Goal: Use online tool/utility: Utilize a website feature to perform a specific function

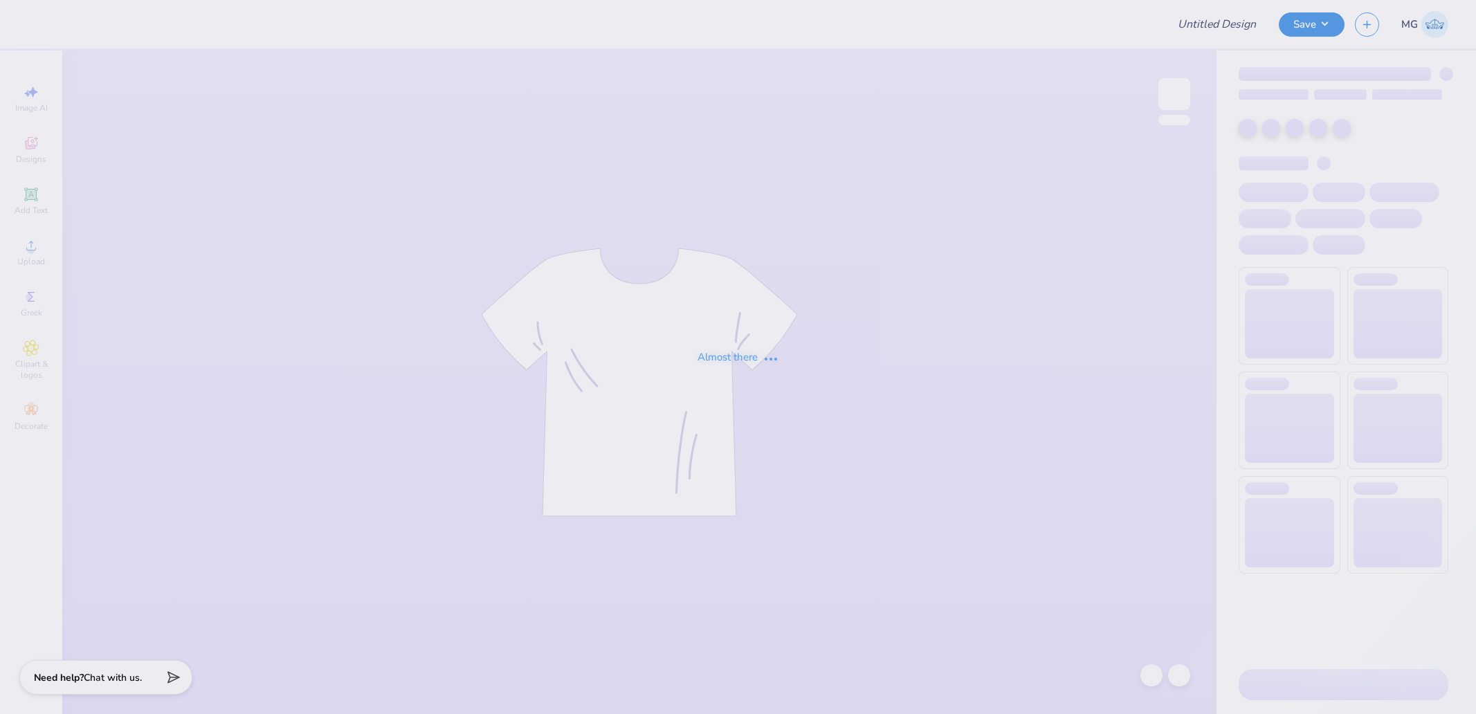
type input "APHI TEE"
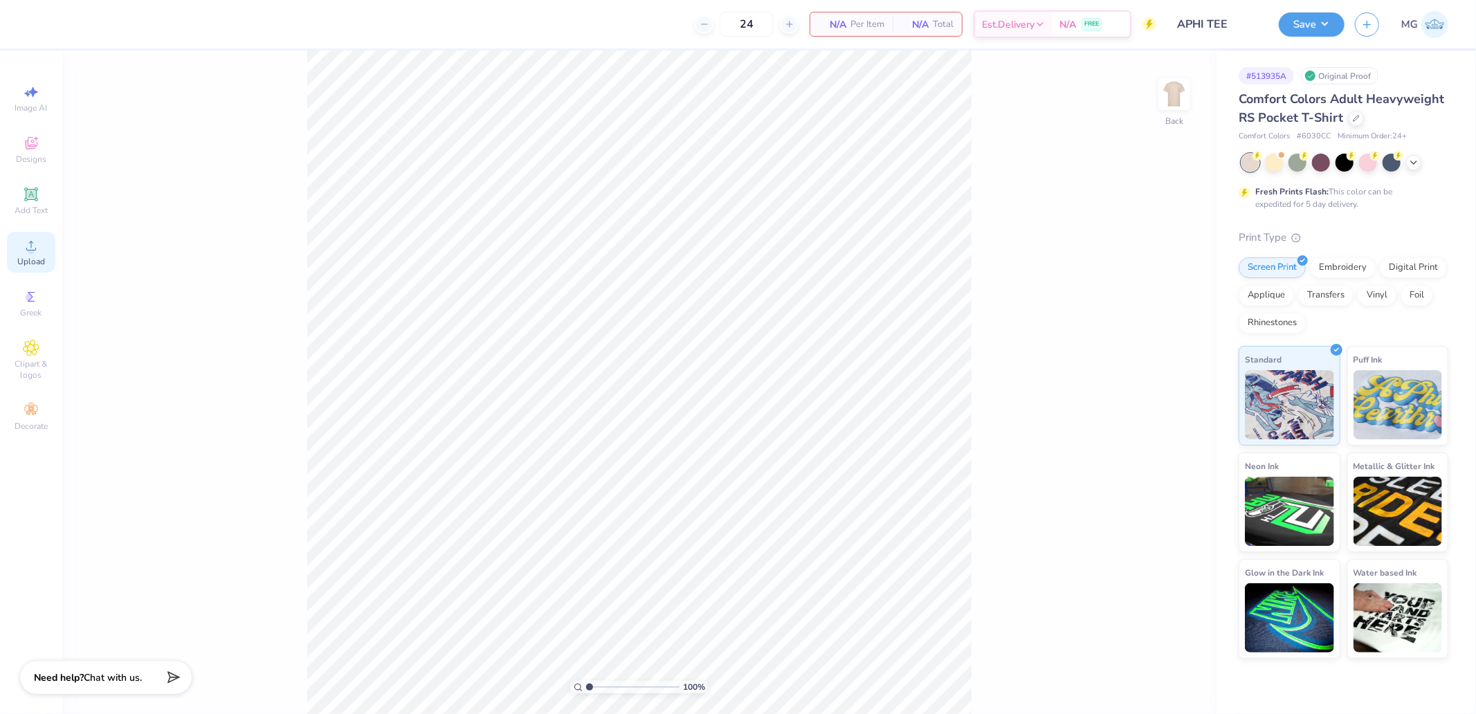
click at [35, 250] on icon at bounding box center [31, 246] width 10 height 10
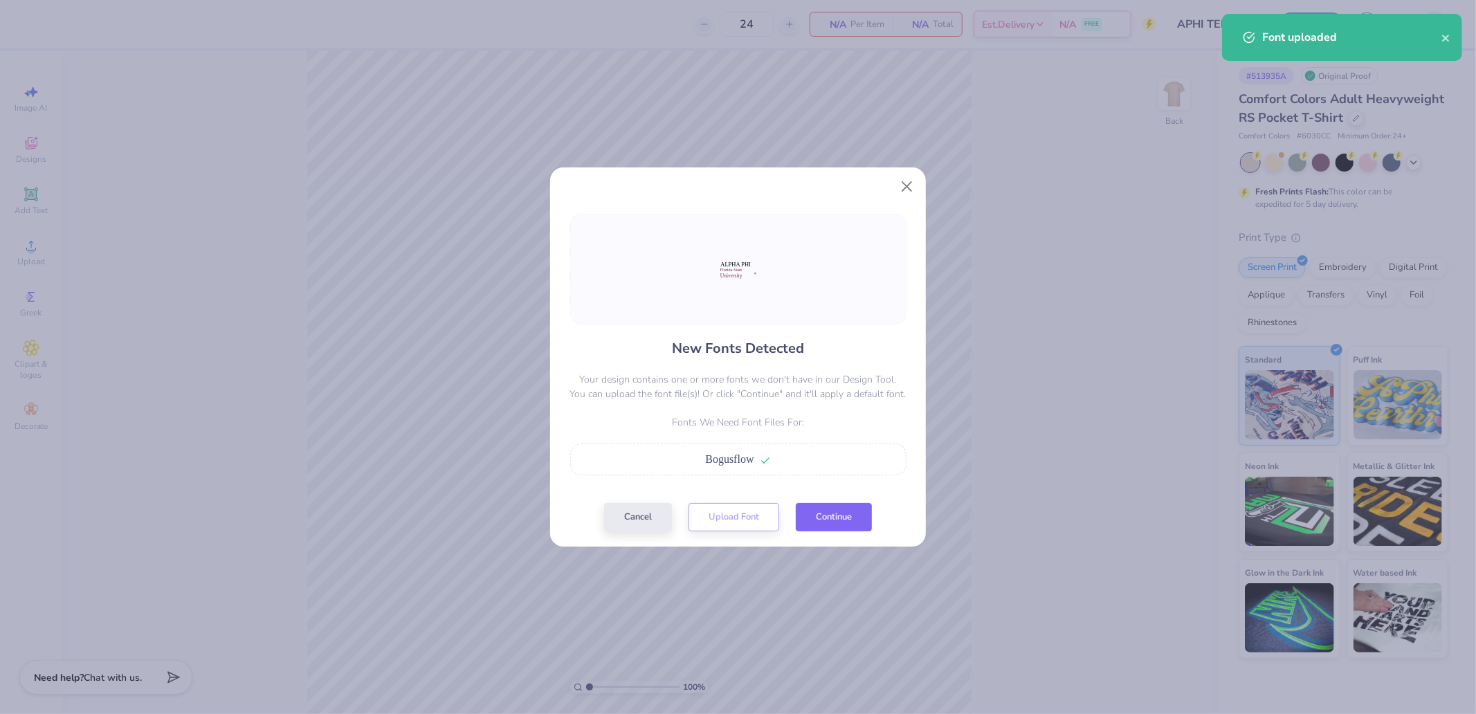
click at [819, 506] on button "Continue" at bounding box center [834, 517] width 76 height 28
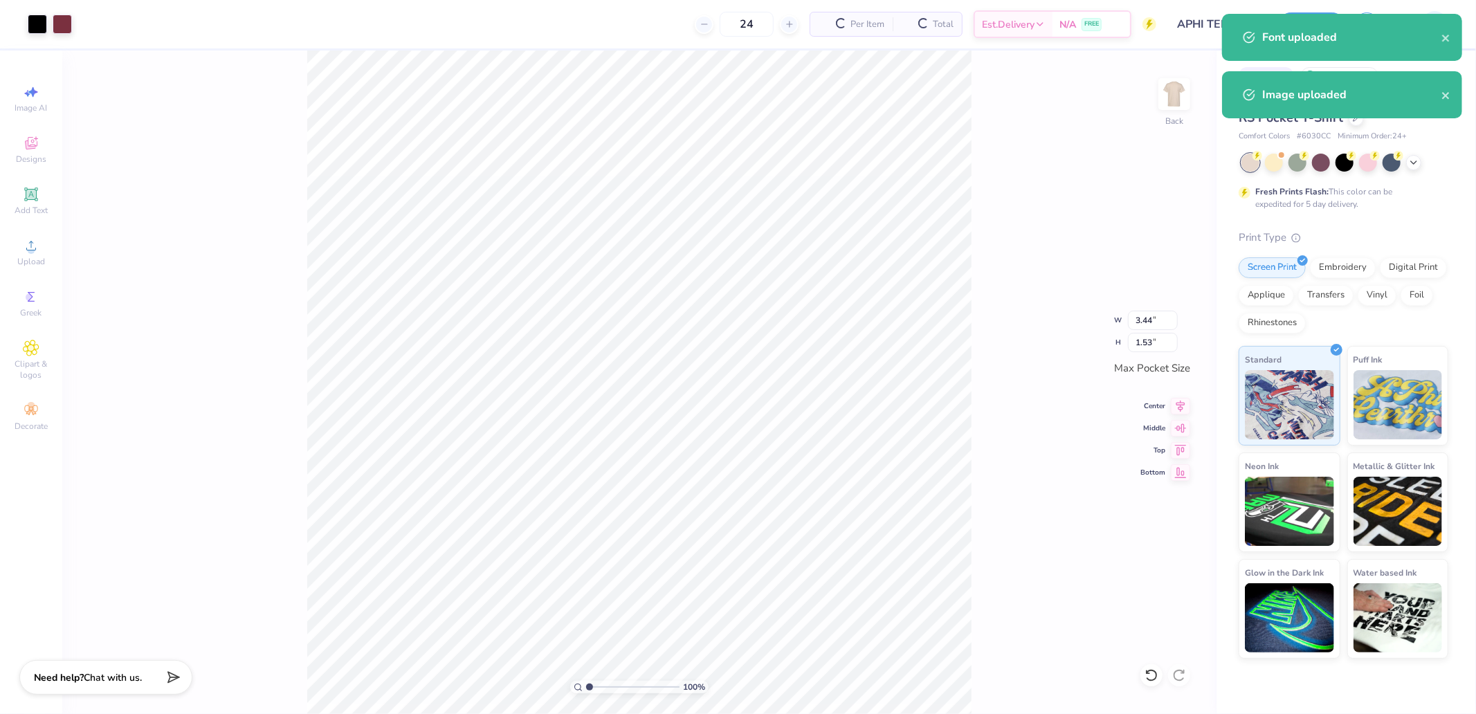
click at [150, 129] on div "100 % Back W 3.44 3.44 " H 1.53 1.53 " Max Pocket Size Center Middle Top Bottom" at bounding box center [639, 381] width 1154 height 663
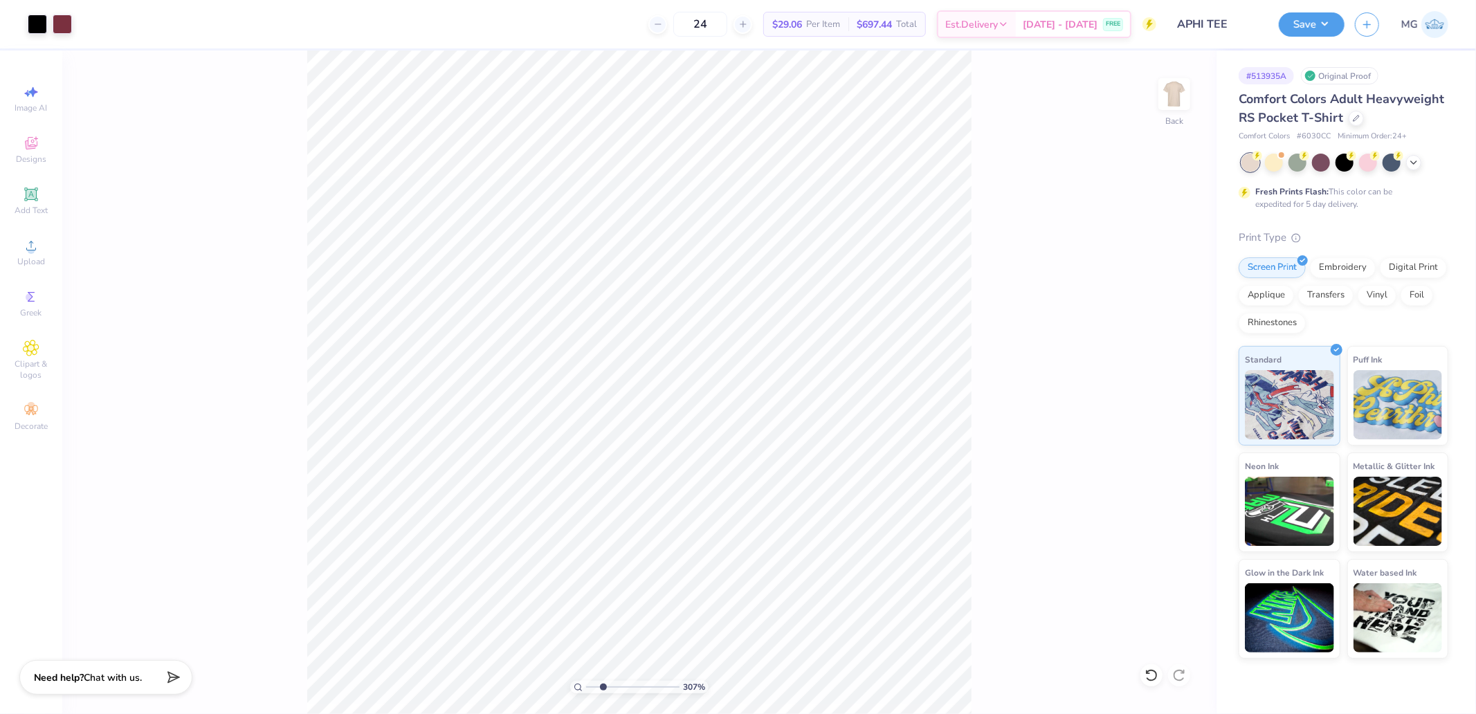
drag, startPoint x: 589, startPoint y: 687, endPoint x: 603, endPoint y: 690, distance: 14.1
type input "2.41"
click at [603, 690] on input "range" at bounding box center [632, 687] width 93 height 12
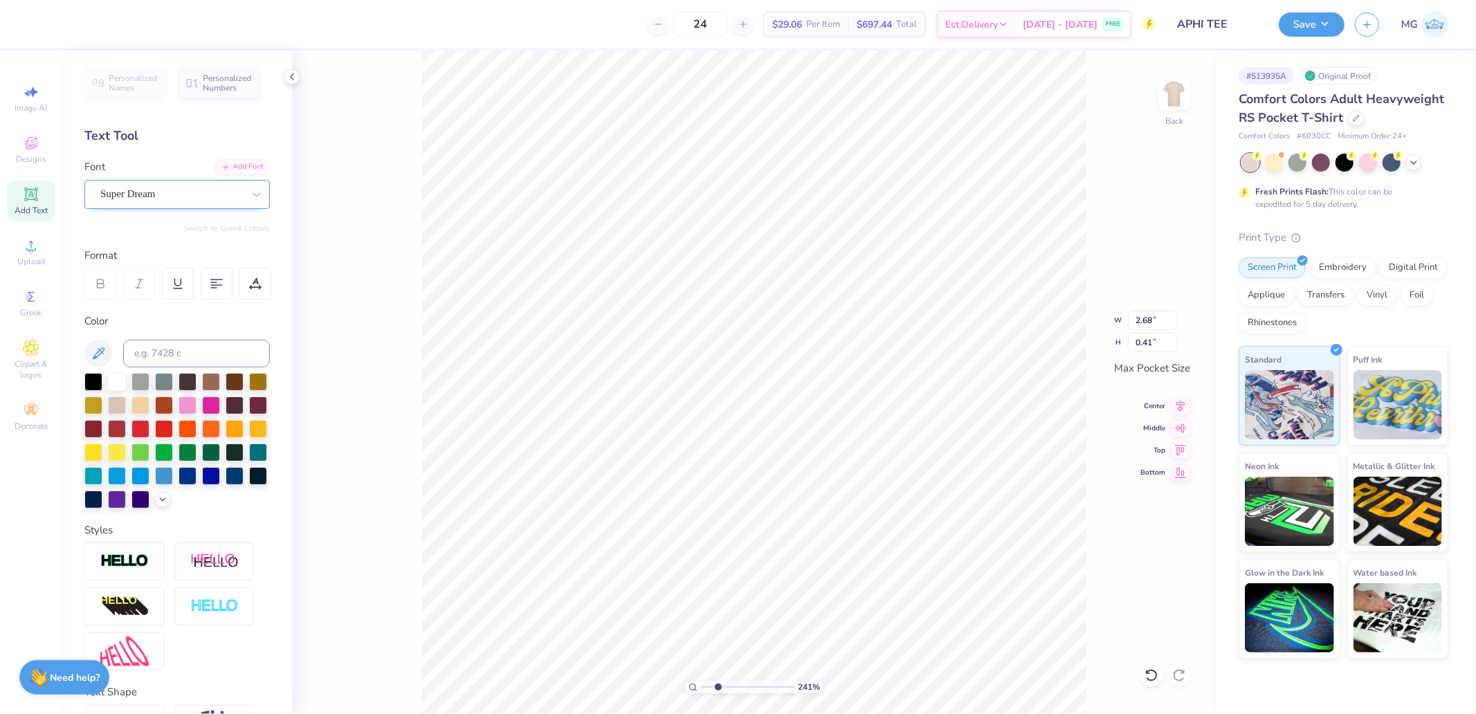
click at [142, 204] on div "Super Dream" at bounding box center [171, 193] width 145 height 21
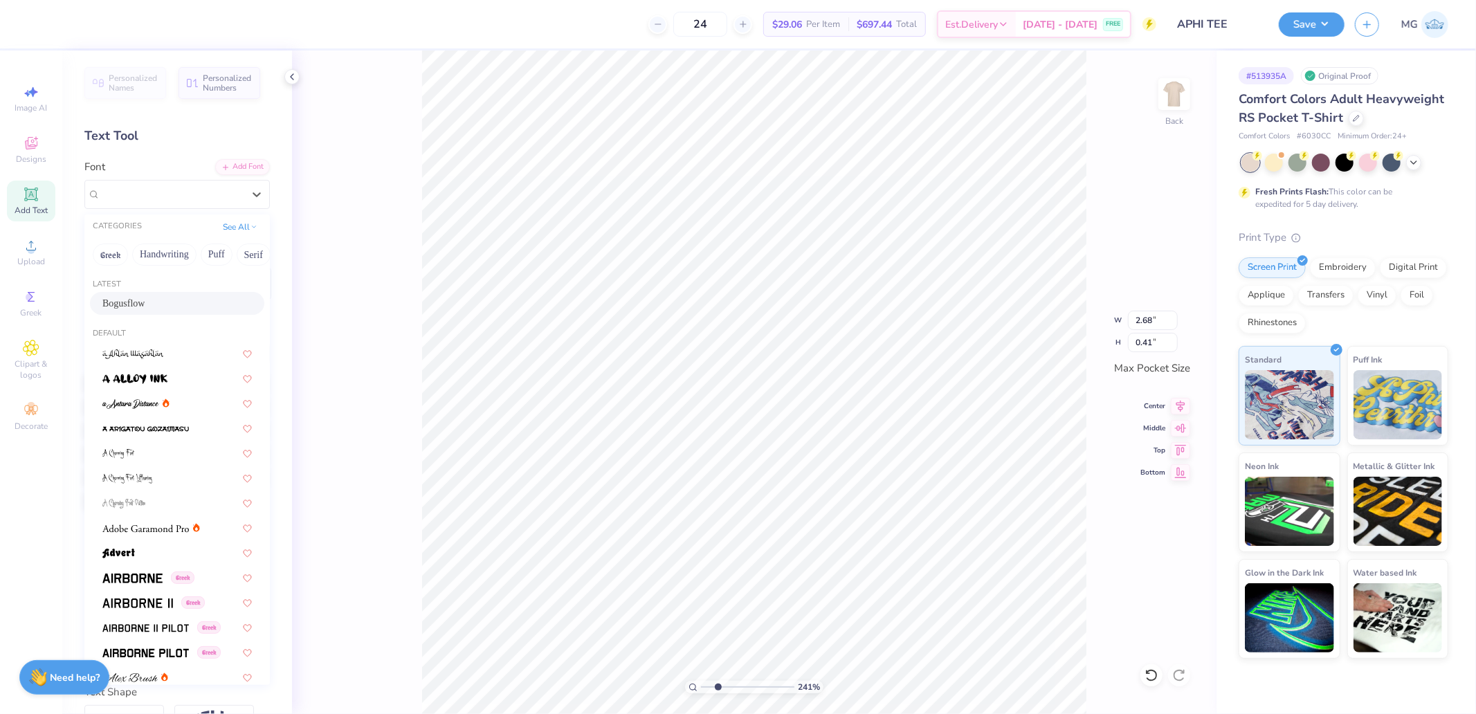
click at [135, 296] on span "Bogusflow" at bounding box center [123, 303] width 42 height 15
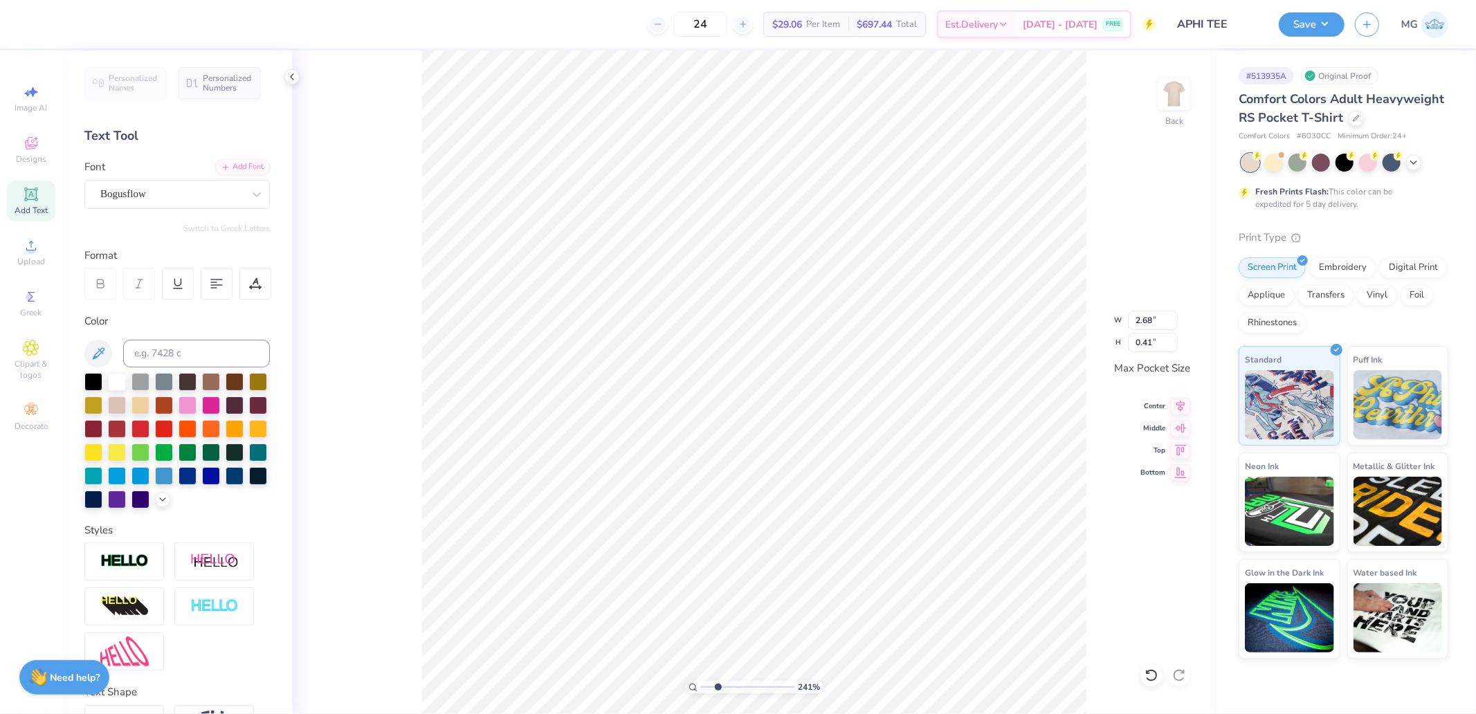
type input "3.12"
type input "0.53"
type input "2.47"
type input "0.31"
click at [136, 194] on div "Super Dream" at bounding box center [171, 193] width 145 height 21
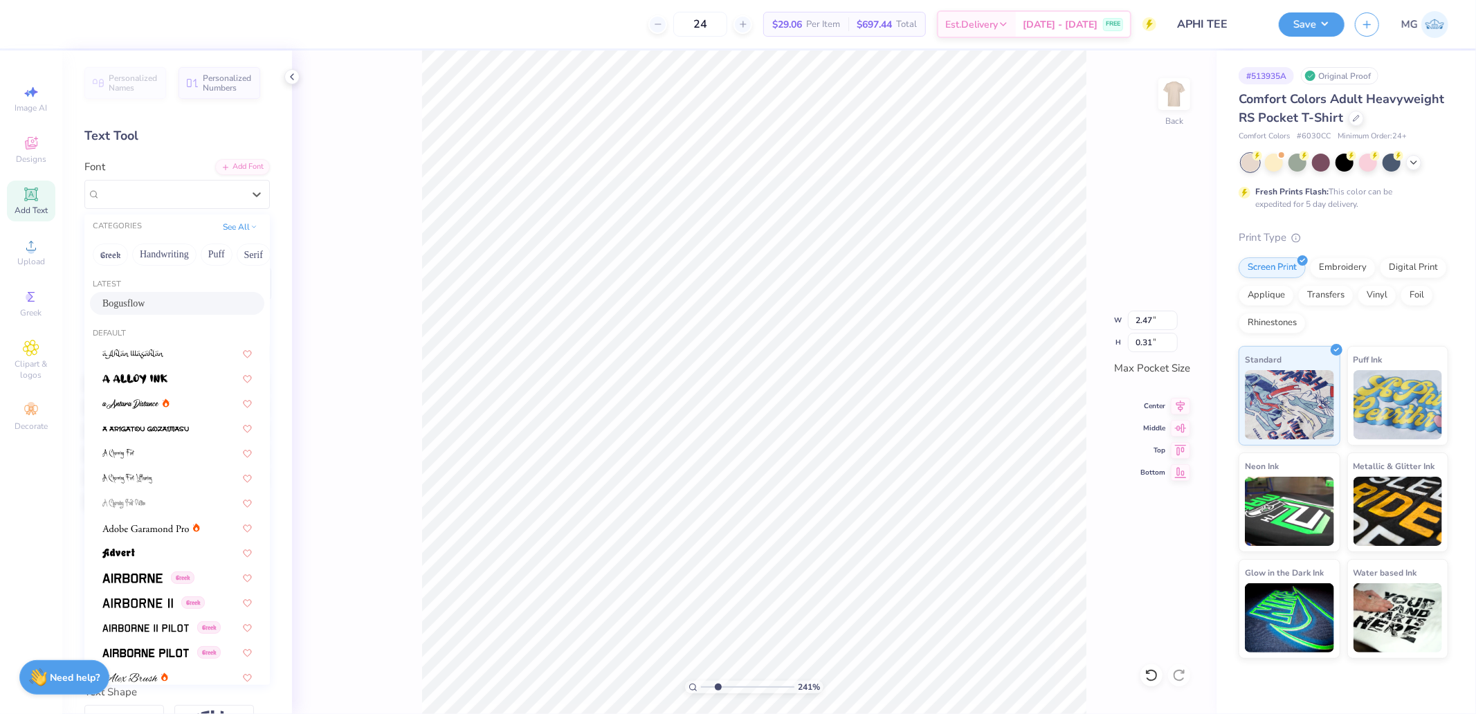
click at [145, 297] on span "Bogusflow" at bounding box center [123, 303] width 42 height 15
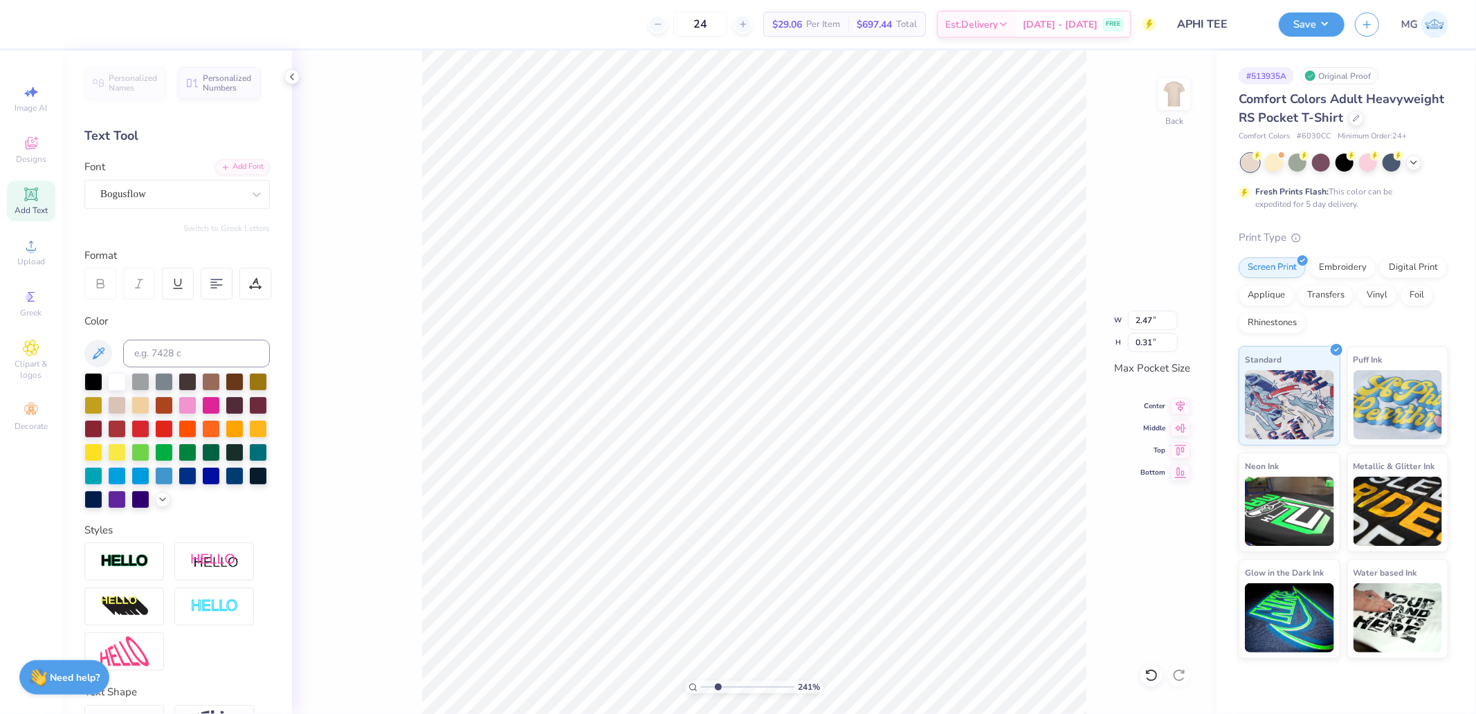
type input "3.21"
type input "0.39"
type input "2.40"
type input "0.44"
click at [135, 196] on div "Super Dream" at bounding box center [171, 193] width 145 height 21
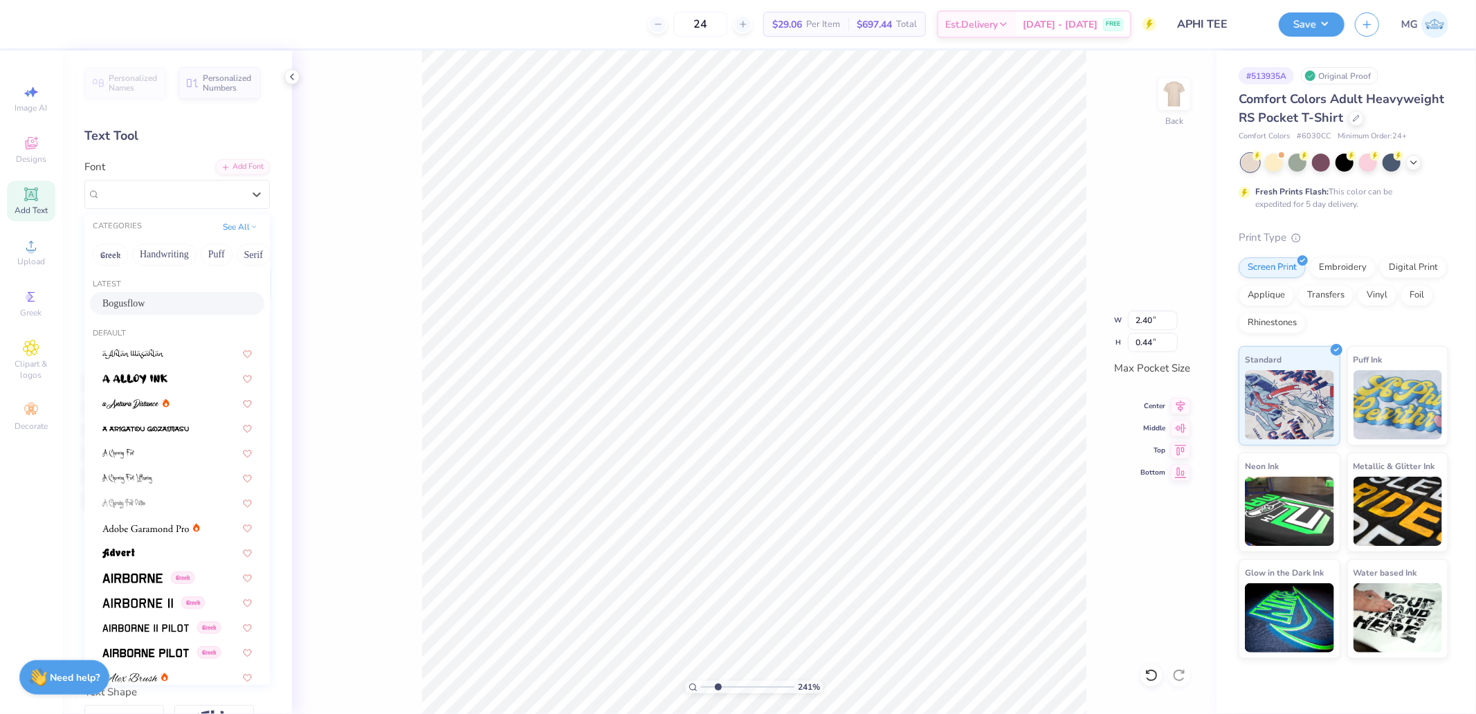
click at [138, 296] on span "Bogusflow" at bounding box center [123, 303] width 42 height 15
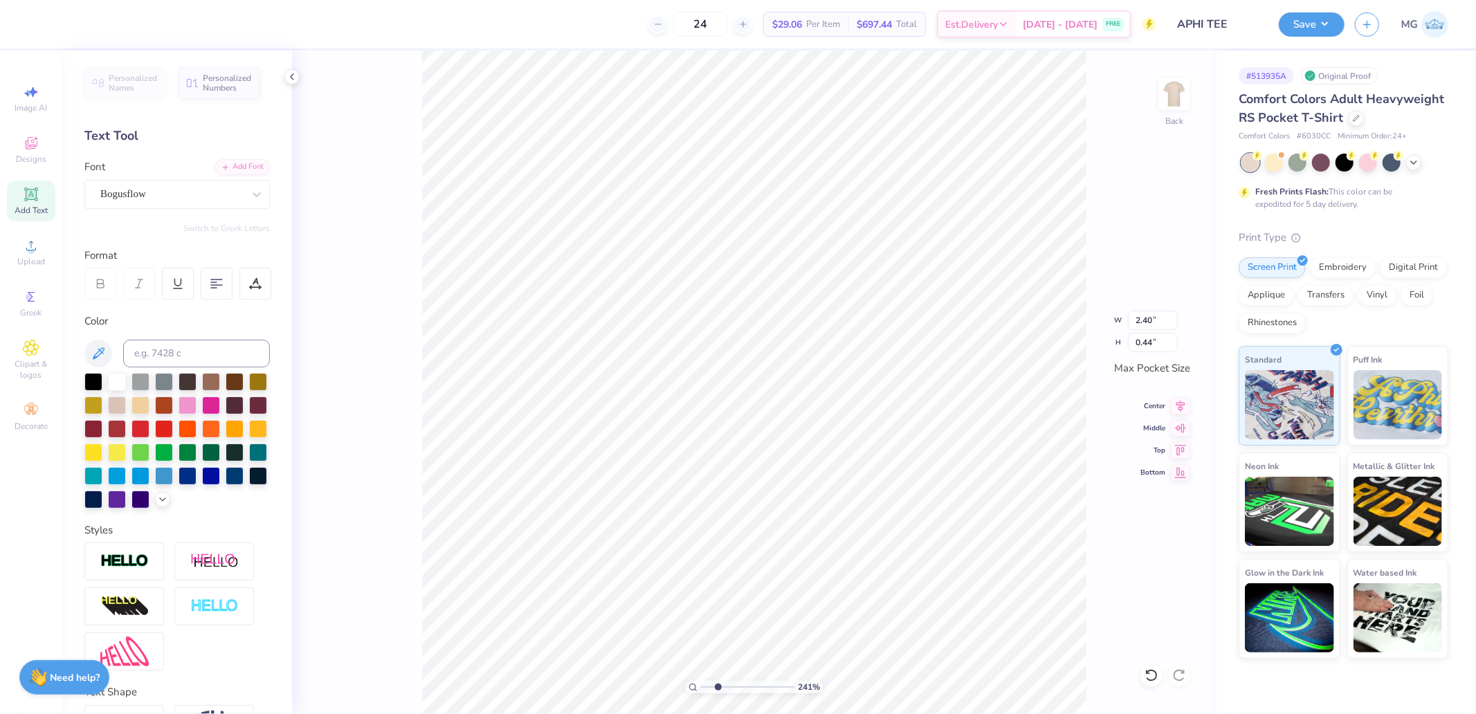
type input "3.18"
type input "0.47"
click at [1179, 407] on icon at bounding box center [1180, 404] width 9 height 12
type input "3.21"
type input "0.39"
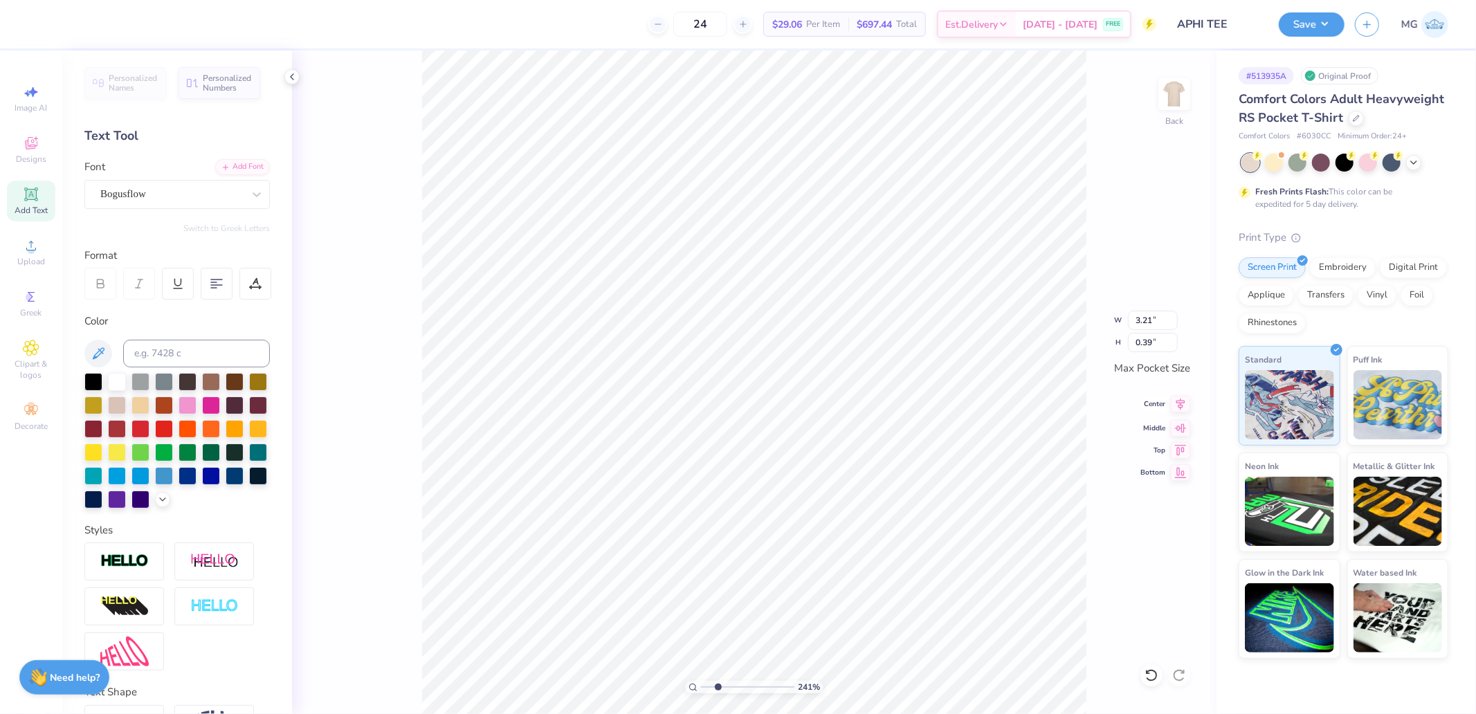
click at [1171, 405] on icon at bounding box center [1179, 404] width 19 height 17
type input "3.18"
type input "0.47"
click at [1178, 404] on icon at bounding box center [1179, 404] width 19 height 17
click at [722, 683] on input "range" at bounding box center [747, 687] width 93 height 12
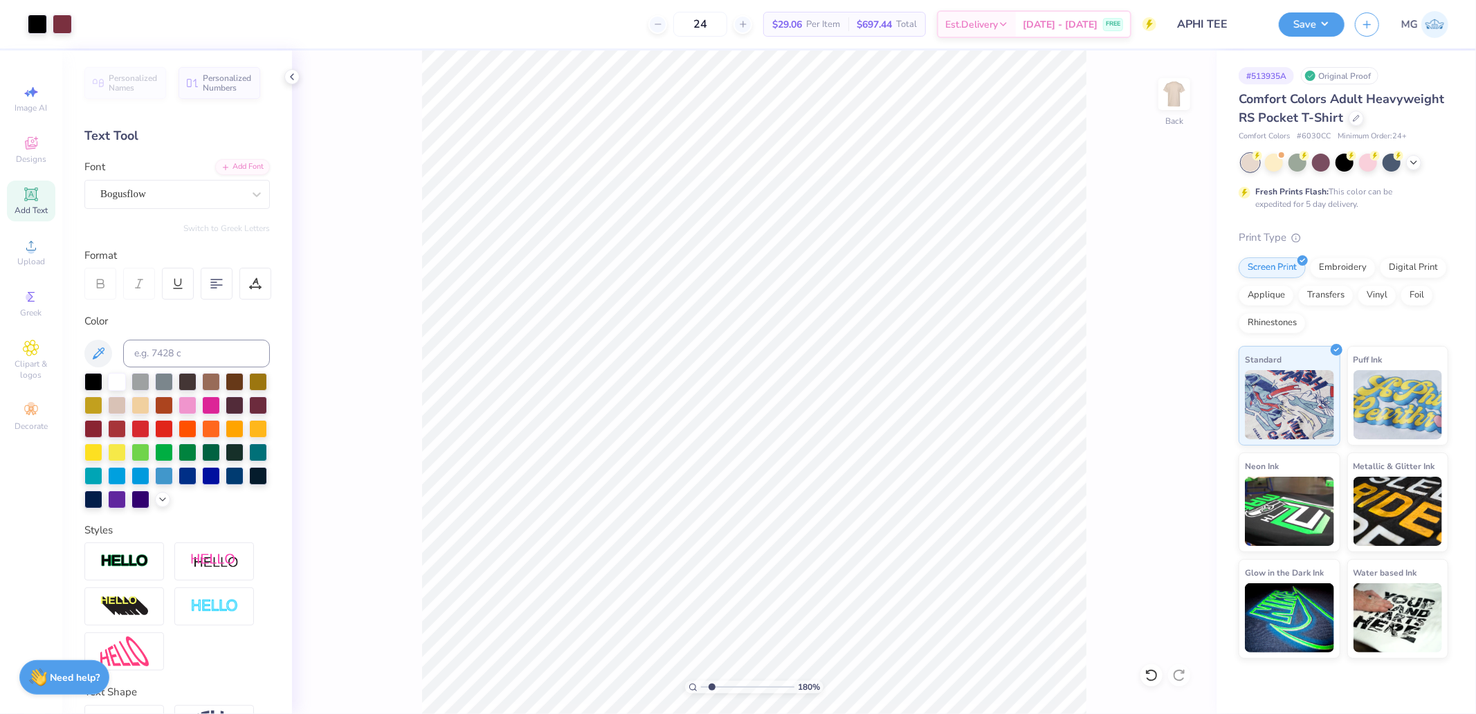
click at [711, 686] on input "range" at bounding box center [747, 687] width 93 height 12
click at [715, 682] on input "range" at bounding box center [747, 687] width 93 height 12
type input "2.63"
click at [719, 683] on input "range" at bounding box center [747, 687] width 93 height 12
click at [1077, 313] on div "263 % Back W 0.20 0.20 " H 0.19 0.19 " Max Pocket Size Center Middle Top Bottom" at bounding box center [754, 381] width 924 height 663
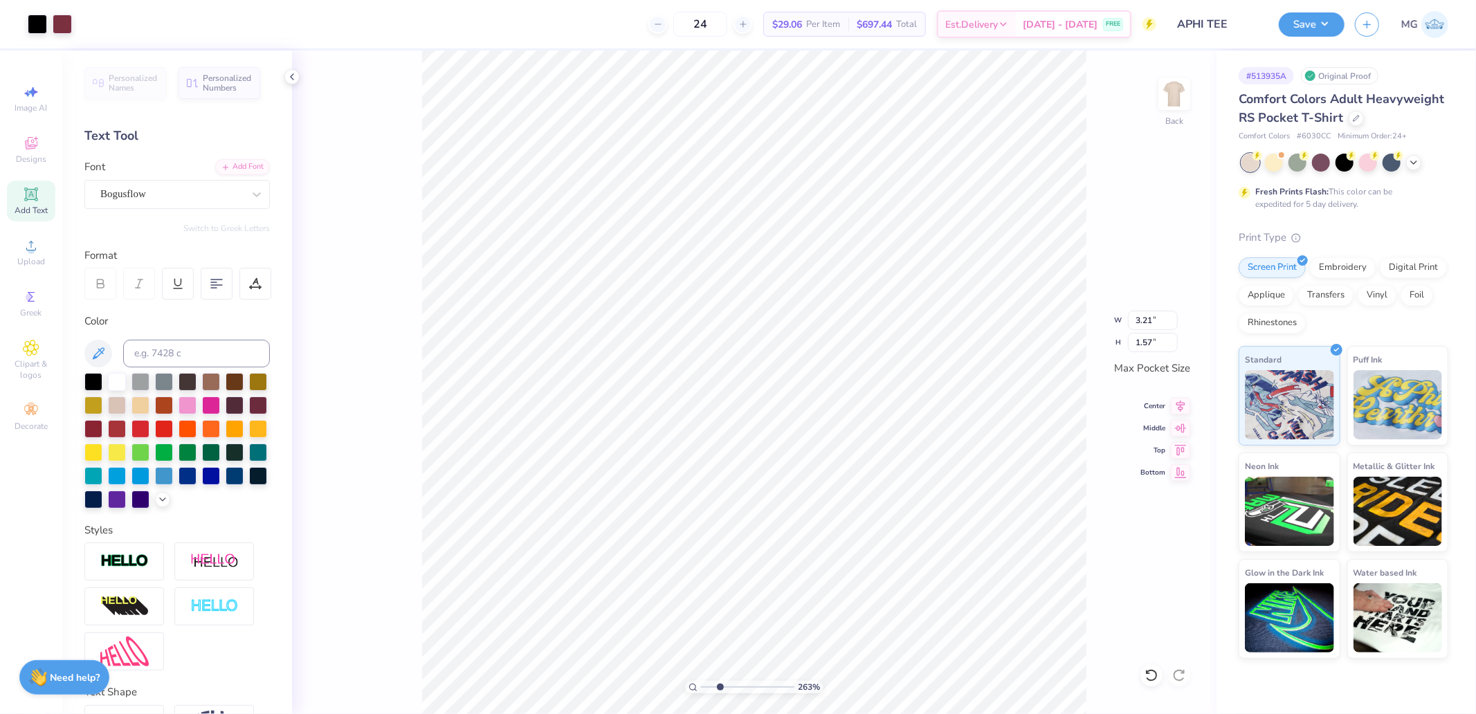
click at [1071, 319] on div "263 % Back W 3.21 3.21 " H 1.57 1.57 " Max Pocket Size Center Middle Top Bottom" at bounding box center [754, 381] width 924 height 663
type input "3.06"
type input "1.50"
click at [1158, 321] on input "3.25" at bounding box center [1153, 320] width 50 height 19
type input "3.50"
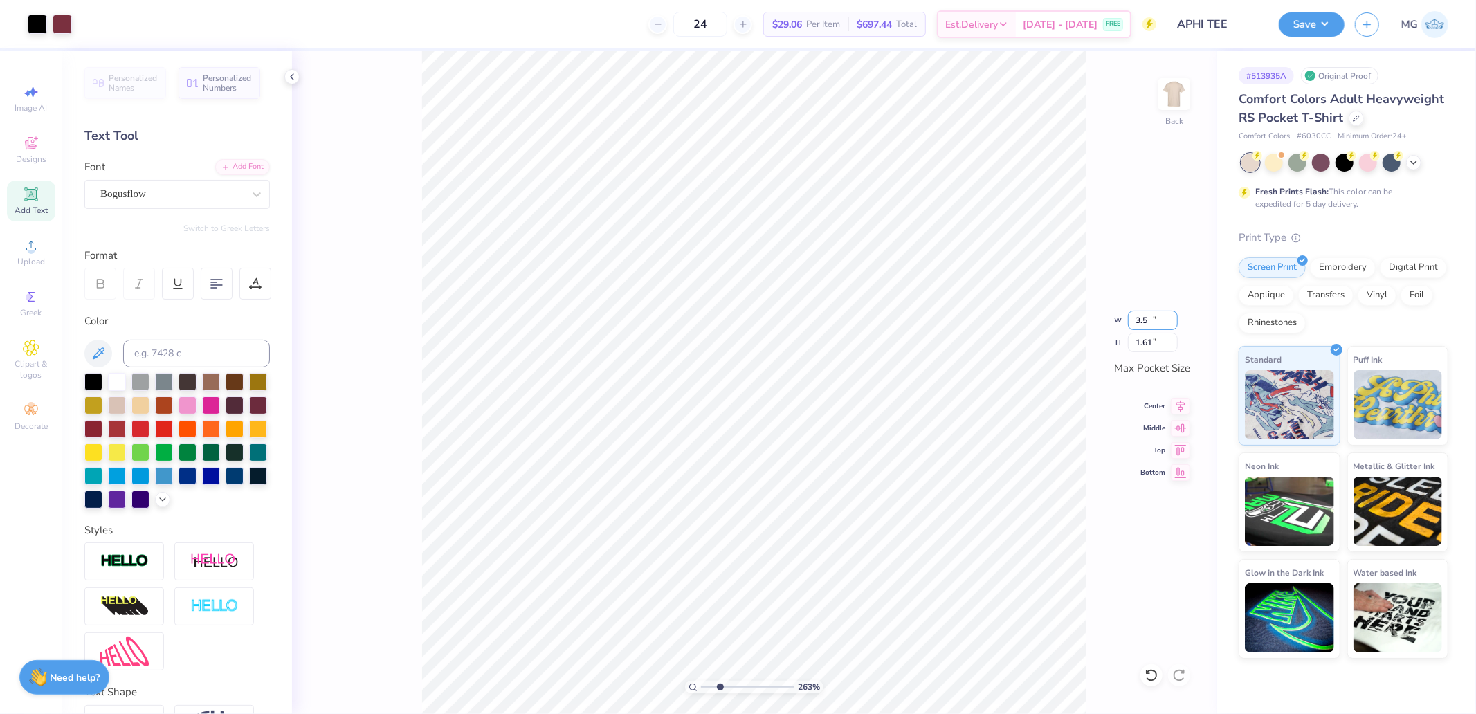
type input "1.61"
click at [1188, 400] on icon at bounding box center [1179, 404] width 19 height 17
drag, startPoint x: 716, startPoint y: 686, endPoint x: 635, endPoint y: 688, distance: 81.0
type input "1"
click at [701, 688] on input "range" at bounding box center [747, 687] width 93 height 12
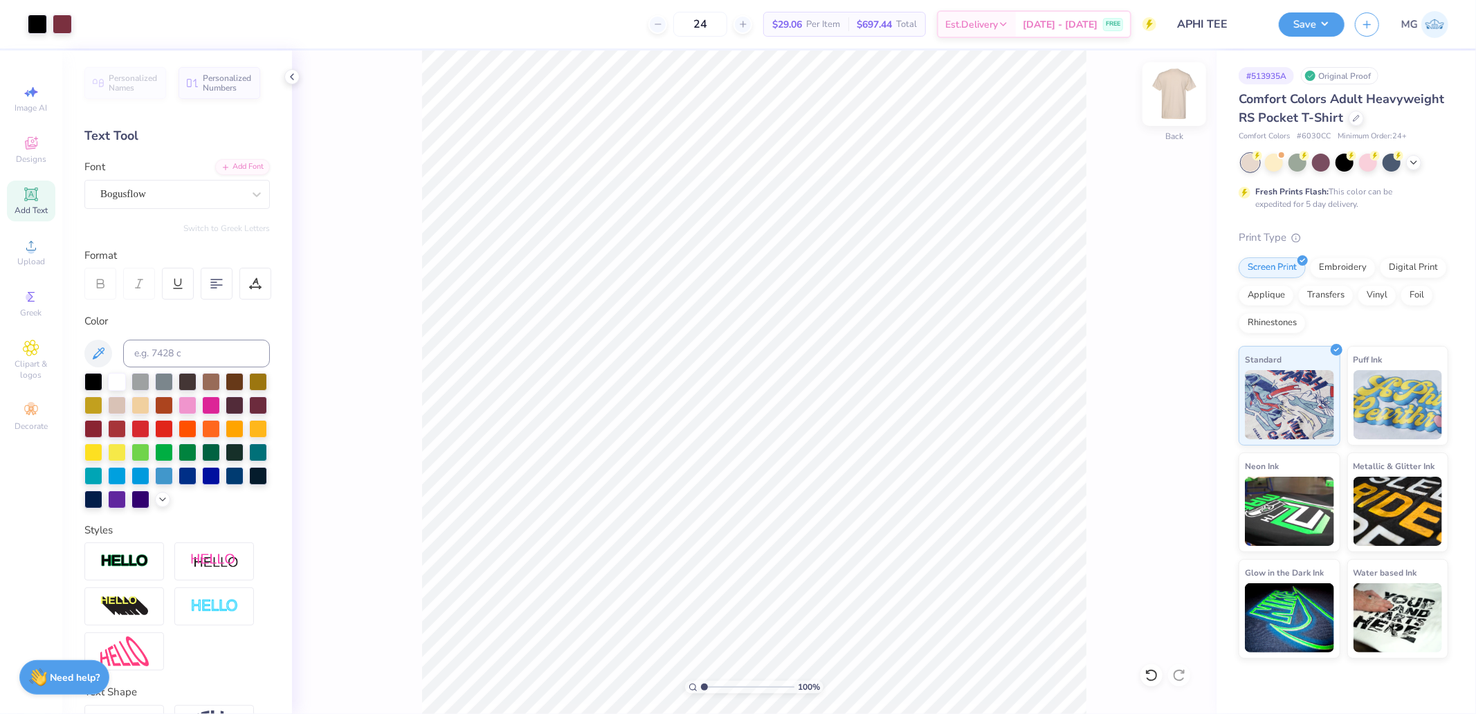
click at [1177, 107] on img at bounding box center [1173, 93] width 55 height 55
click at [22, 256] on div "Upload" at bounding box center [31, 252] width 48 height 41
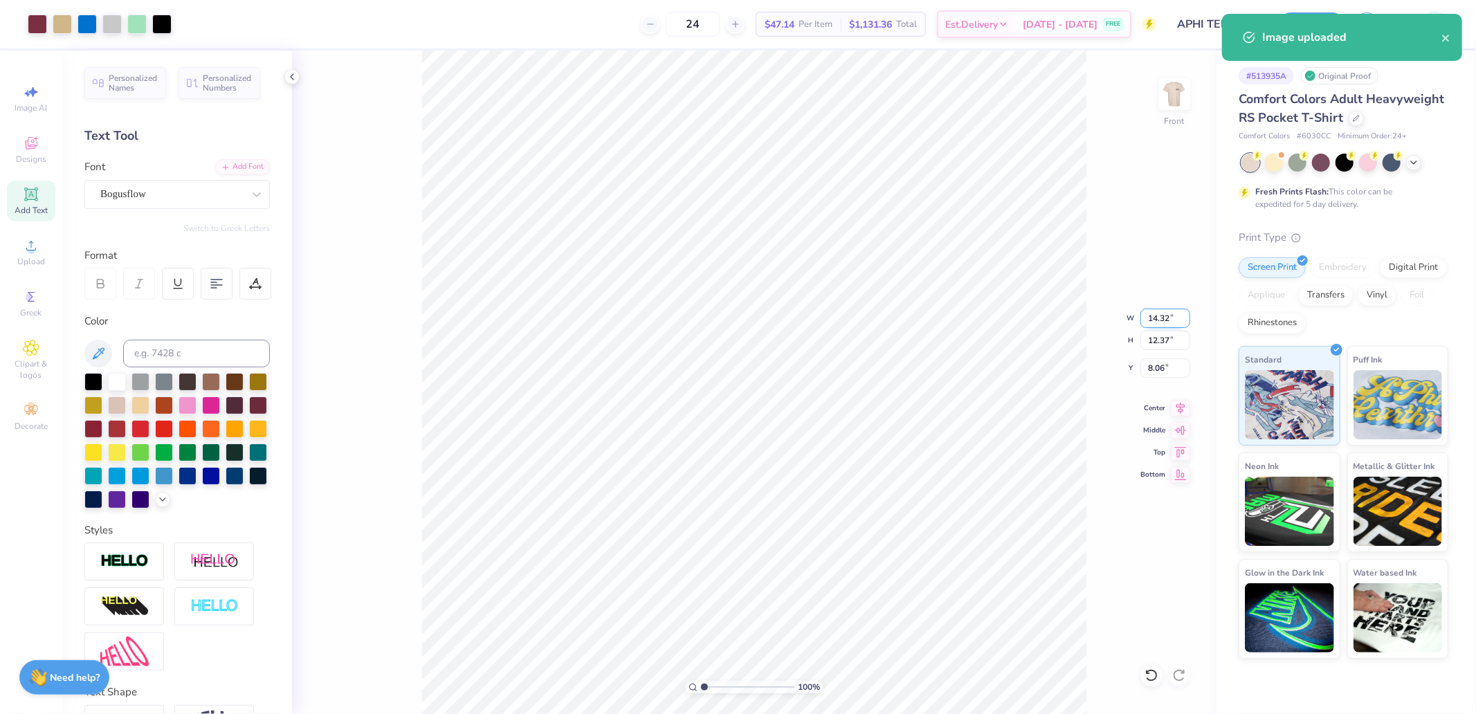
click at [1165, 314] on input "14.32" at bounding box center [1165, 318] width 50 height 19
type input "12.50"
type input "10.80"
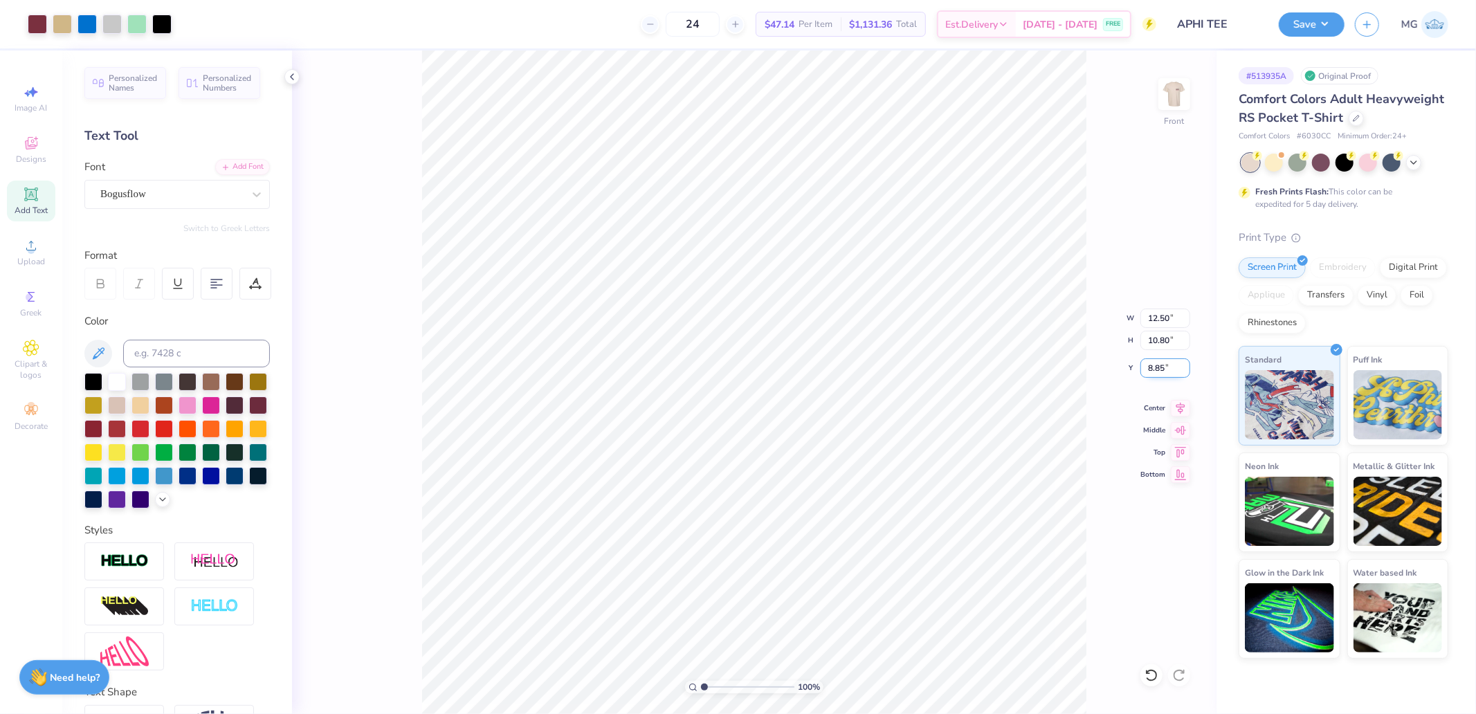
click at [1169, 371] on input "8.85" at bounding box center [1165, 367] width 50 height 19
type input "3.00"
click at [1180, 406] on icon at bounding box center [1180, 407] width 9 height 12
click at [113, 15] on div at bounding box center [111, 22] width 19 height 19
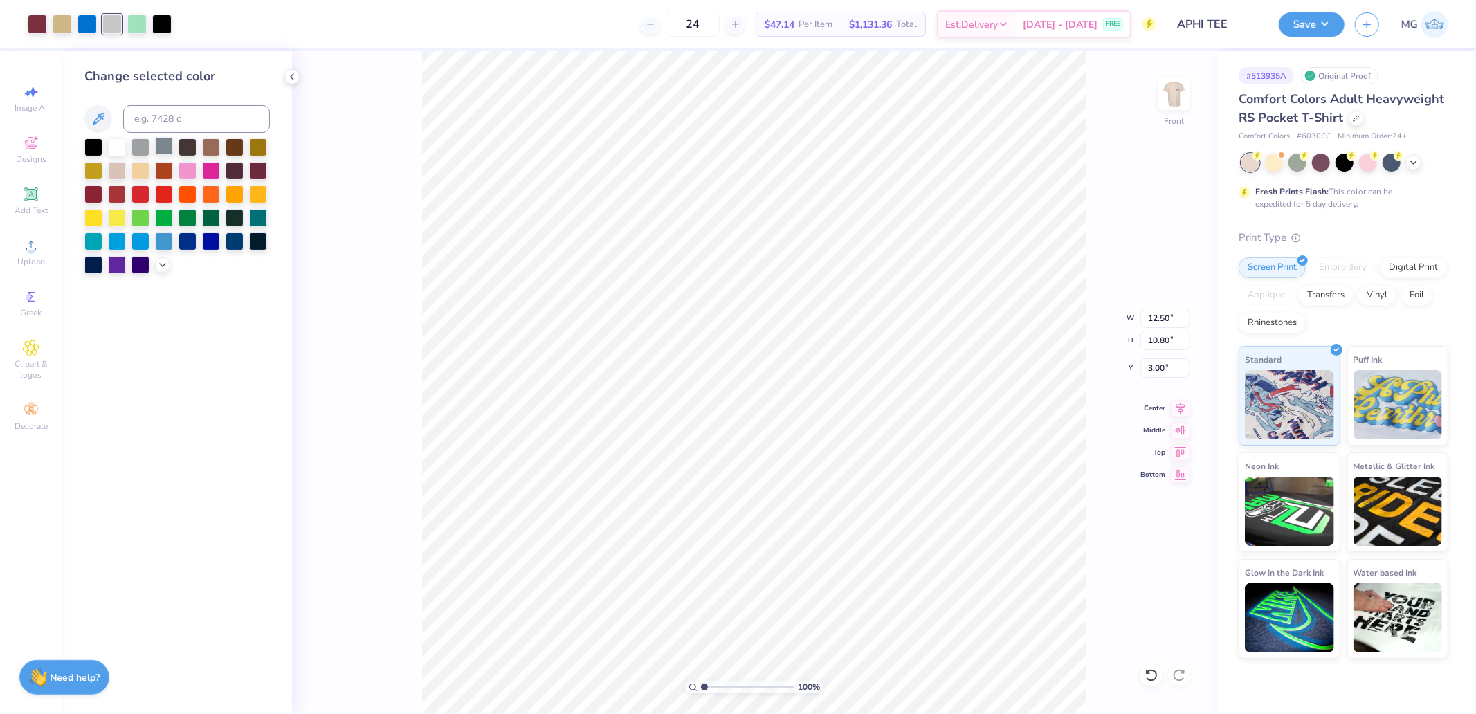
click at [156, 150] on div at bounding box center [164, 146] width 18 height 18
click at [136, 26] on div at bounding box center [136, 22] width 19 height 19
drag, startPoint x: 155, startPoint y: 217, endPoint x: 360, endPoint y: 120, distance: 226.5
click at [156, 217] on div at bounding box center [164, 218] width 18 height 18
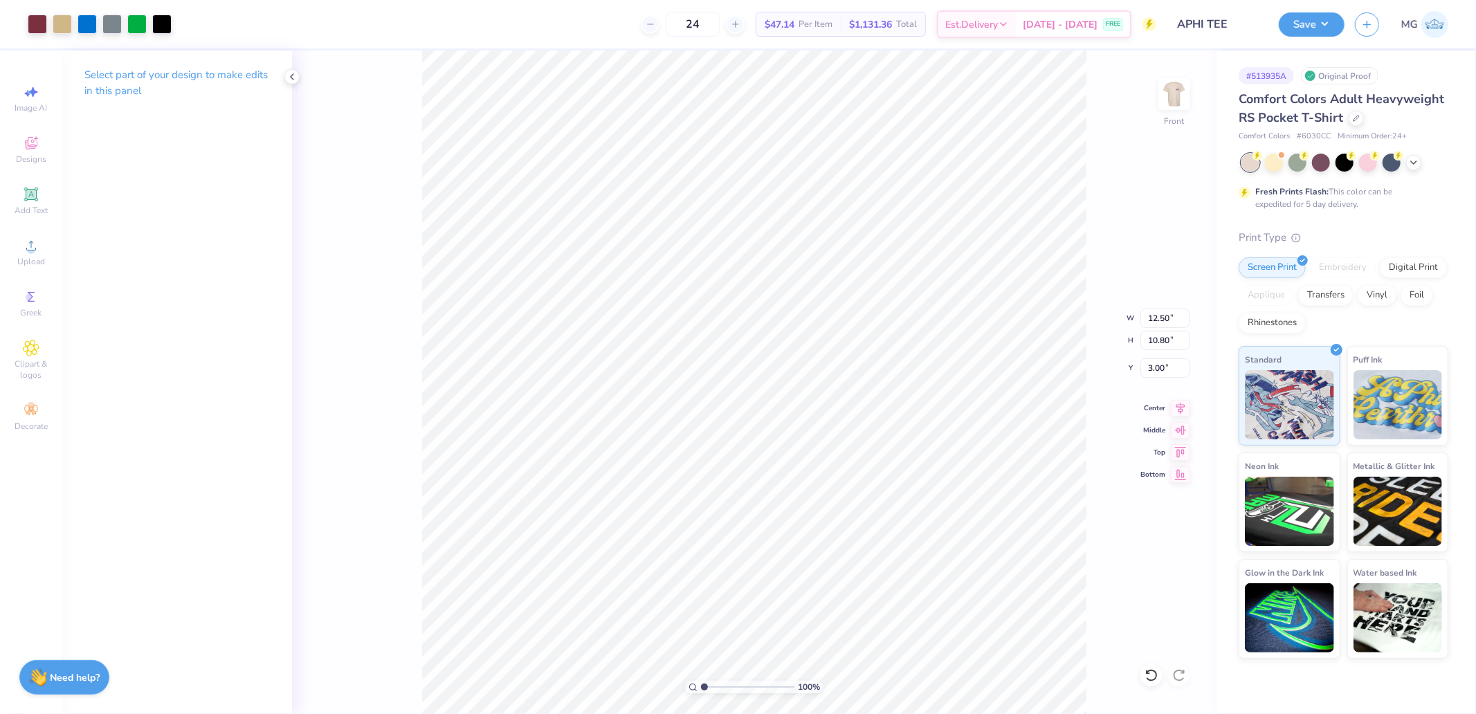
click at [1298, 5] on div "Save MG" at bounding box center [1376, 24] width 197 height 48
click at [1312, 19] on button "Save" at bounding box center [1311, 22] width 66 height 24
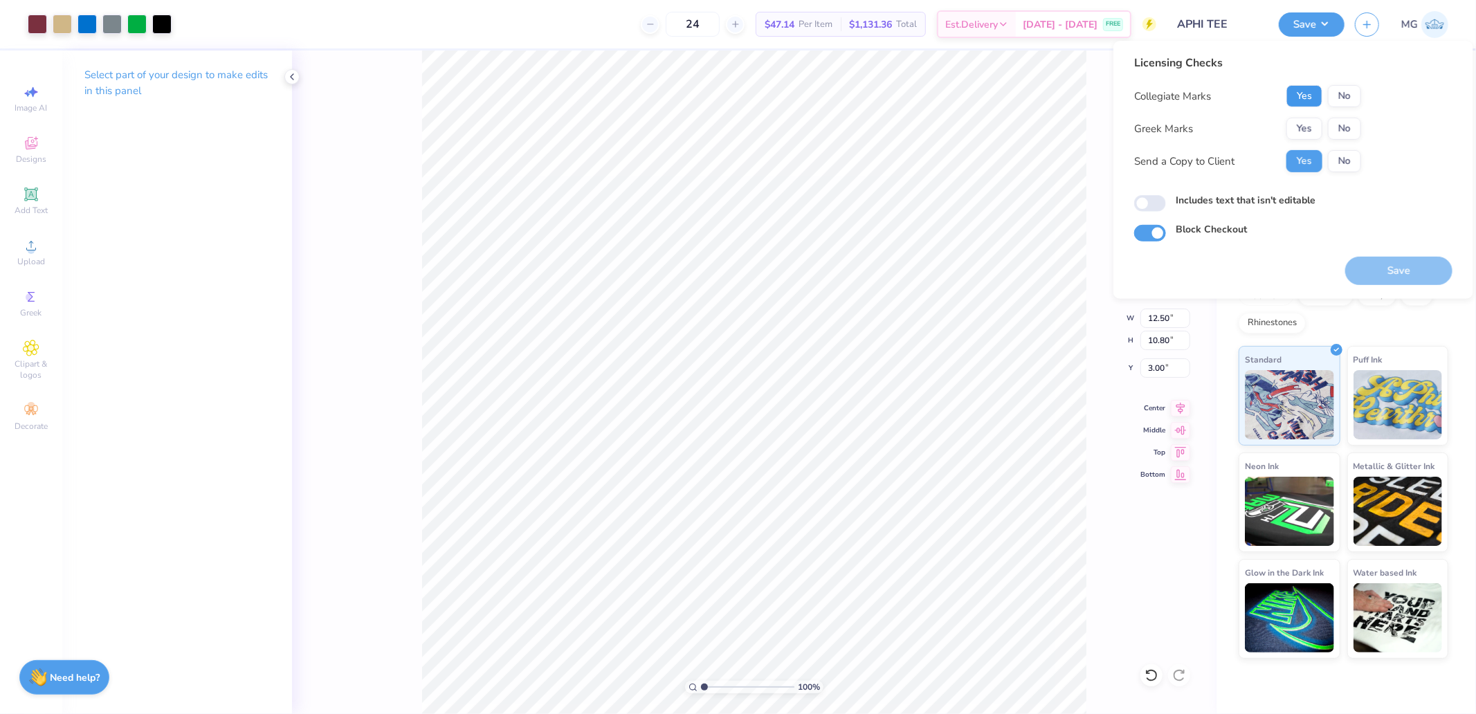
click at [1289, 93] on button "Yes" at bounding box center [1304, 96] width 36 height 22
click at [1298, 129] on button "Yes" at bounding box center [1304, 129] width 36 height 22
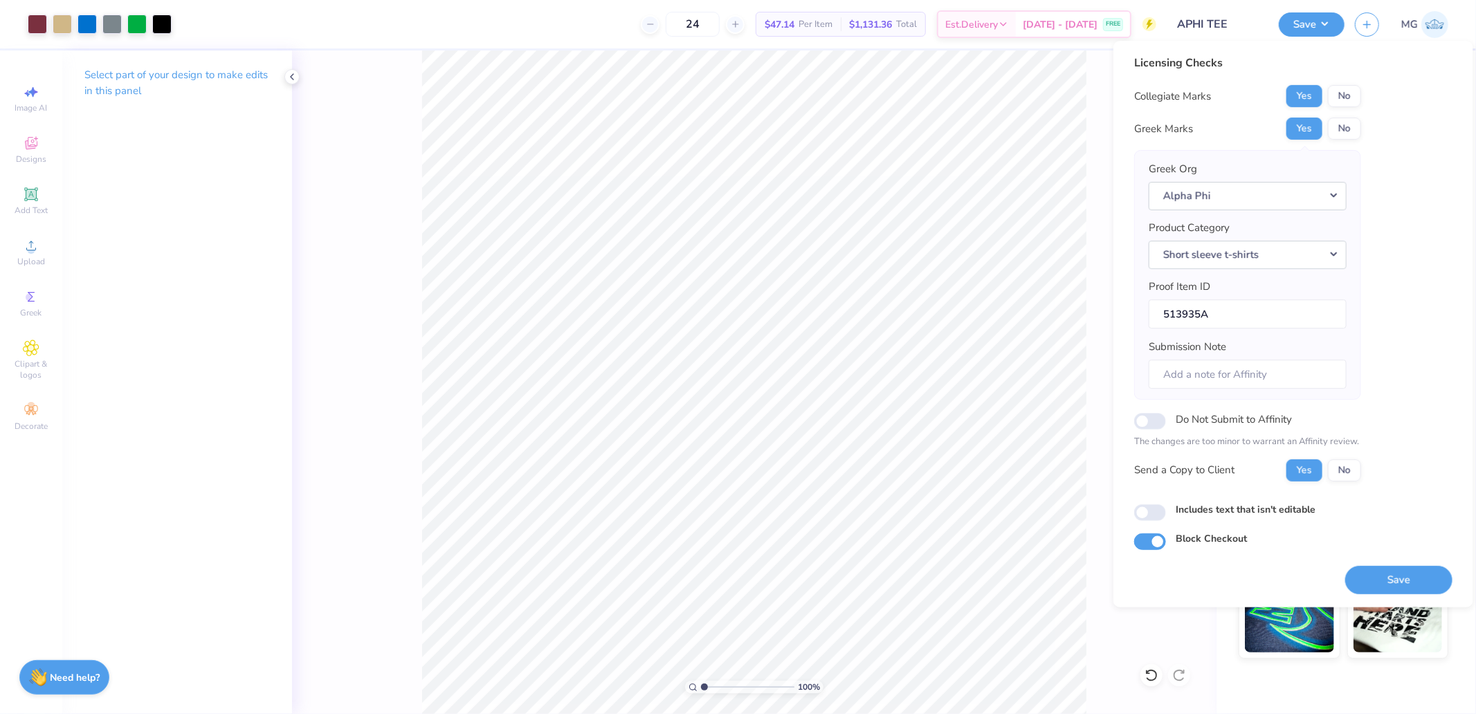
click at [1384, 584] on button "Save" at bounding box center [1398, 579] width 107 height 28
